Goal: Information Seeking & Learning: Find specific fact

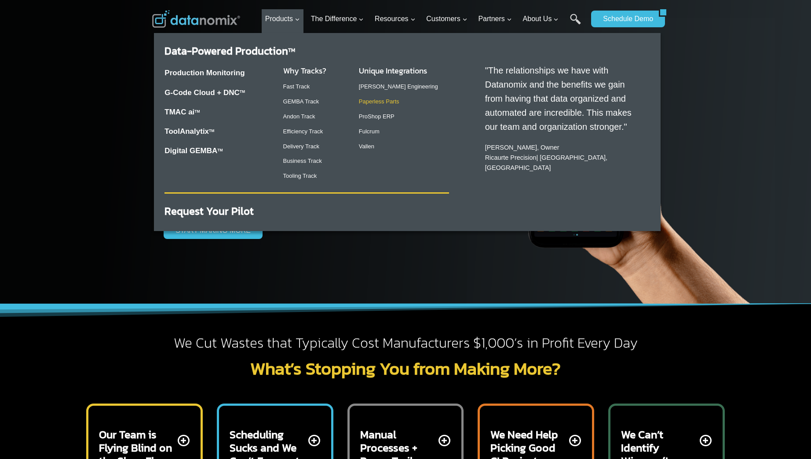
click at [373, 102] on link "Paperless Parts" at bounding box center [379, 101] width 40 height 7
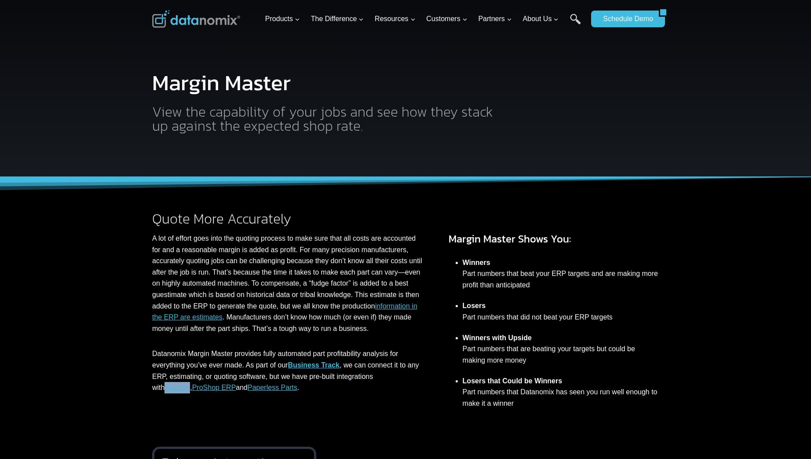
click at [266, 391] on link "Paperless Parts" at bounding box center [273, 386] width 50 height 7
click at [164, 391] on link "Fulcrum" at bounding box center [177, 386] width 26 height 7
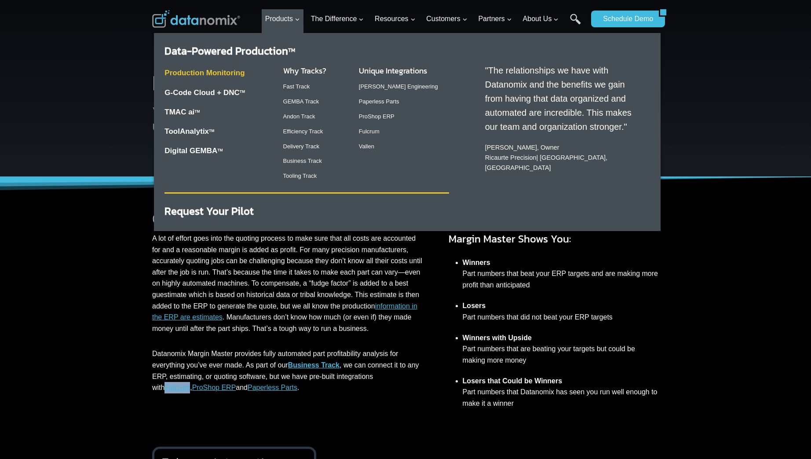
click at [211, 71] on link "Production Monitoring" at bounding box center [204, 73] width 80 height 8
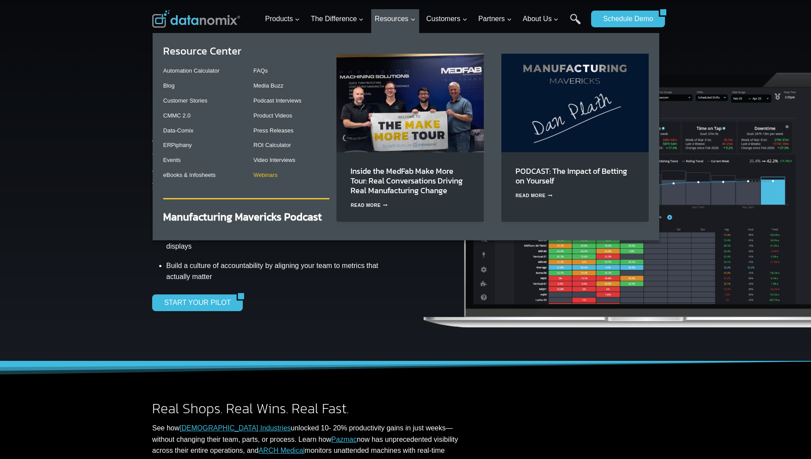
click at [274, 174] on link "Webinars" at bounding box center [265, 174] width 24 height 7
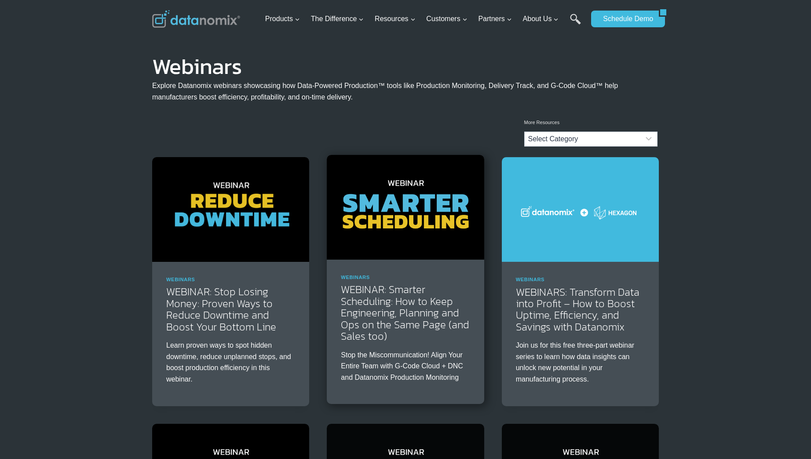
click at [400, 229] on img at bounding box center [405, 207] width 157 height 105
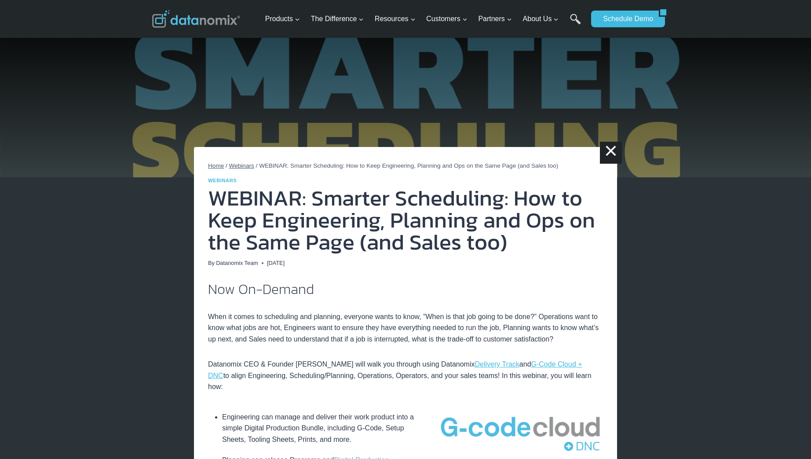
scroll to position [2, 0]
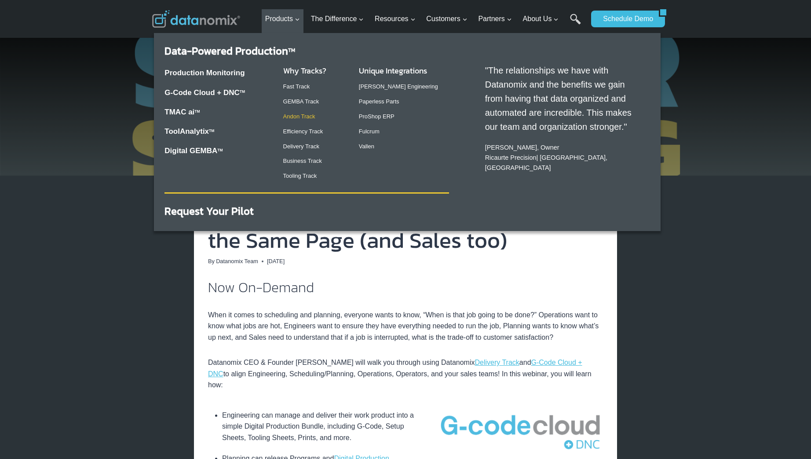
click at [304, 113] on link "Andon Track" at bounding box center [299, 116] width 32 height 7
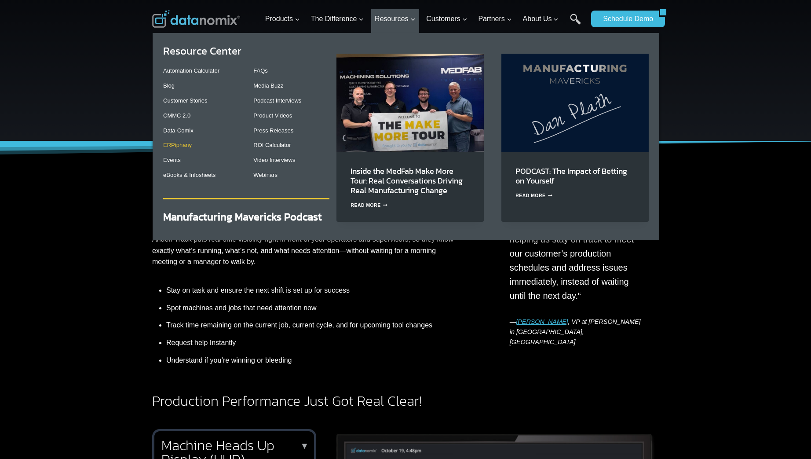
click at [179, 145] on link "ERPiphany" at bounding box center [177, 145] width 29 height 7
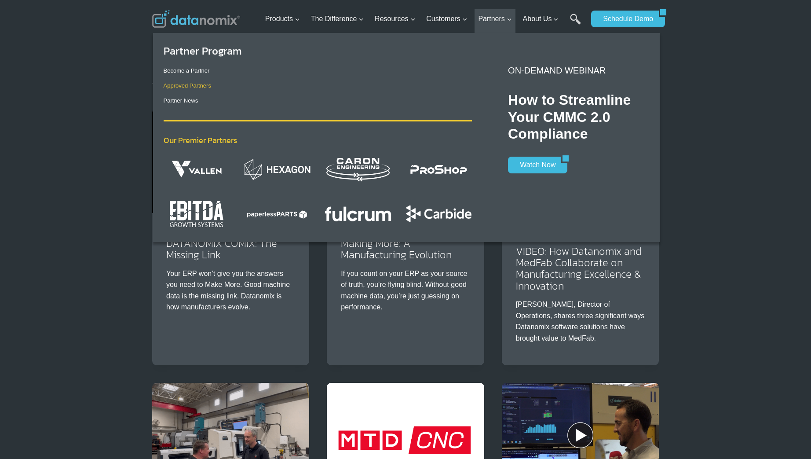
click at [186, 86] on link "Approved Partners" at bounding box center [187, 85] width 47 height 7
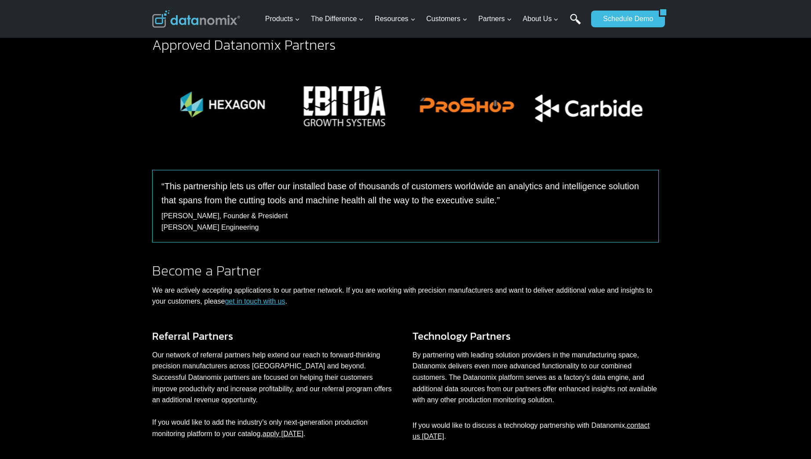
click at [580, 16] on link "Search" at bounding box center [575, 24] width 11 height 20
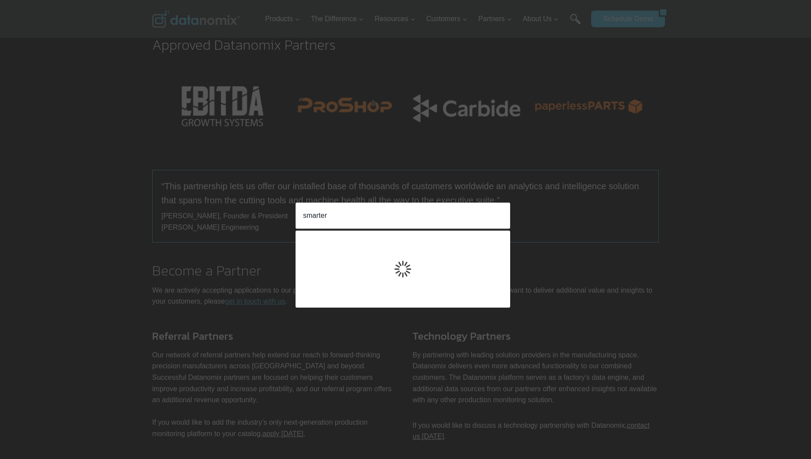
type input "smarter"
click input "Search" at bounding box center [0, 0] width 0 height 0
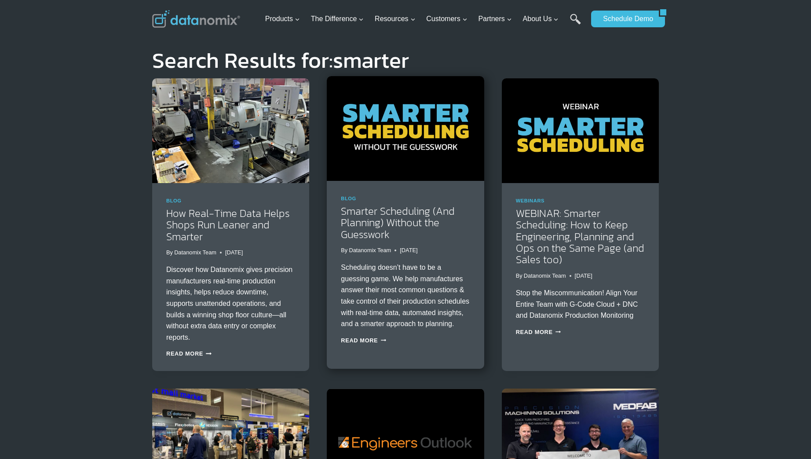
click at [424, 146] on img at bounding box center [405, 128] width 157 height 105
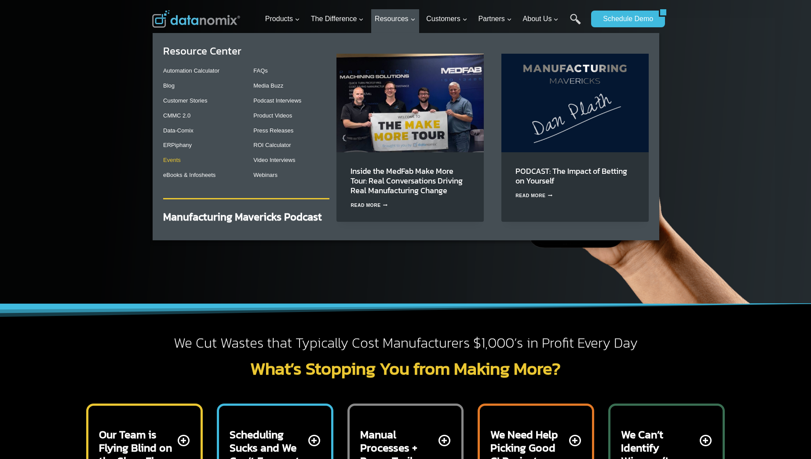
click at [171, 158] on link "Events" at bounding box center [172, 160] width 18 height 7
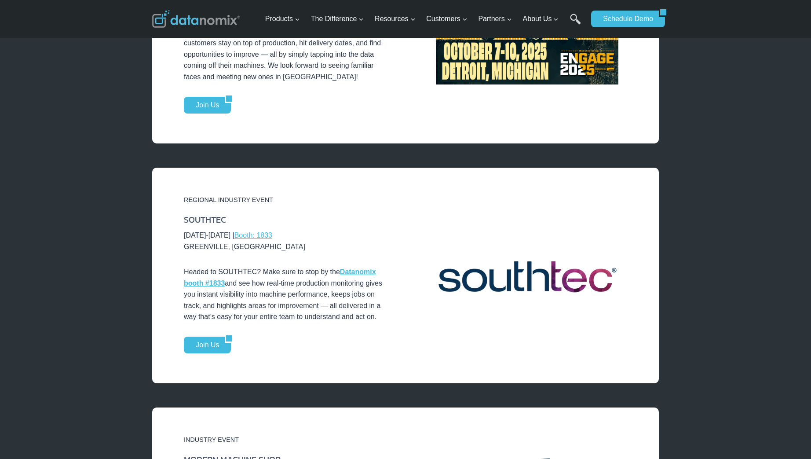
scroll to position [1003, 0]
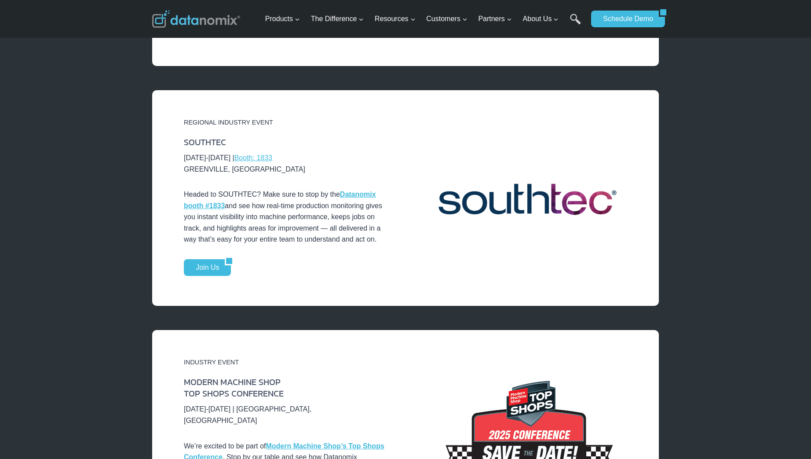
drag, startPoint x: 202, startPoint y: 147, endPoint x: 262, endPoint y: 152, distance: 60.5
click at [256, 152] on p "[DATE]-[DATE] | Booth: 1833 [GEOGRAPHIC_DATA], [GEOGRAPHIC_DATA]" at bounding box center [284, 163] width 201 height 22
copy p "[DATE]-[DATE]"
drag, startPoint x: 306, startPoint y: 147, endPoint x: 262, endPoint y: 147, distance: 44.0
click at [262, 152] on p "[DATE]-[DATE] | Booth: 1833 [GEOGRAPHIC_DATA], [GEOGRAPHIC_DATA]" at bounding box center [284, 163] width 201 height 22
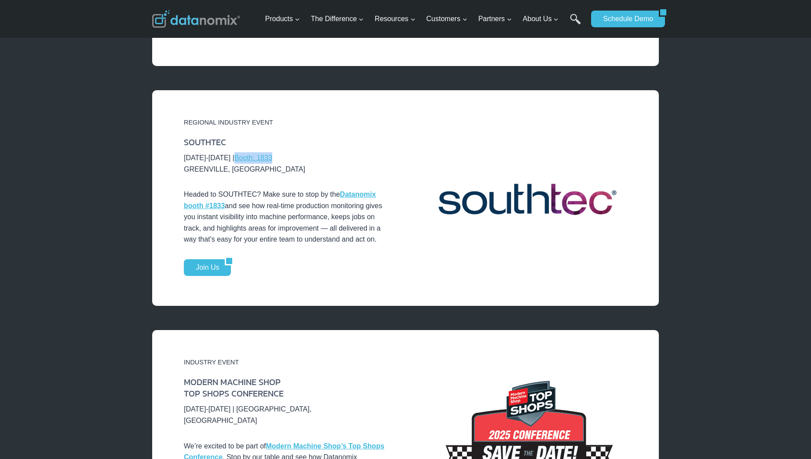
copy link "Booth: 1833"
click at [357, 190] on link "Datanomix booth #1833" at bounding box center [280, 199] width 192 height 19
